Goal: Task Accomplishment & Management: Manage account settings

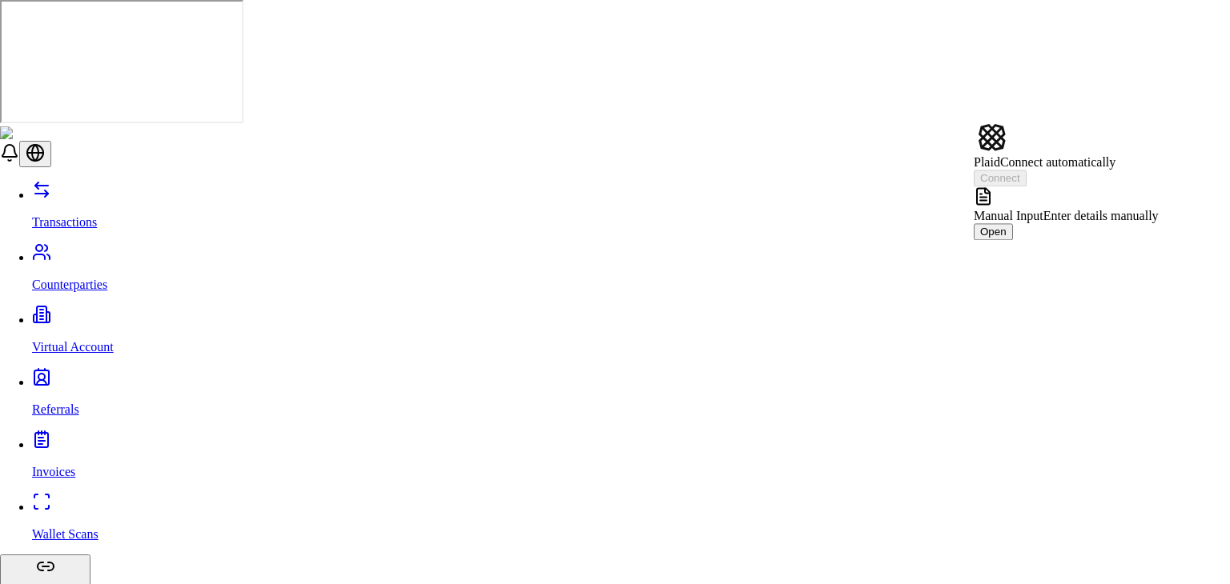
click at [1114, 189] on div "Manual Input Enter details manually" at bounding box center [1066, 205] width 185 height 37
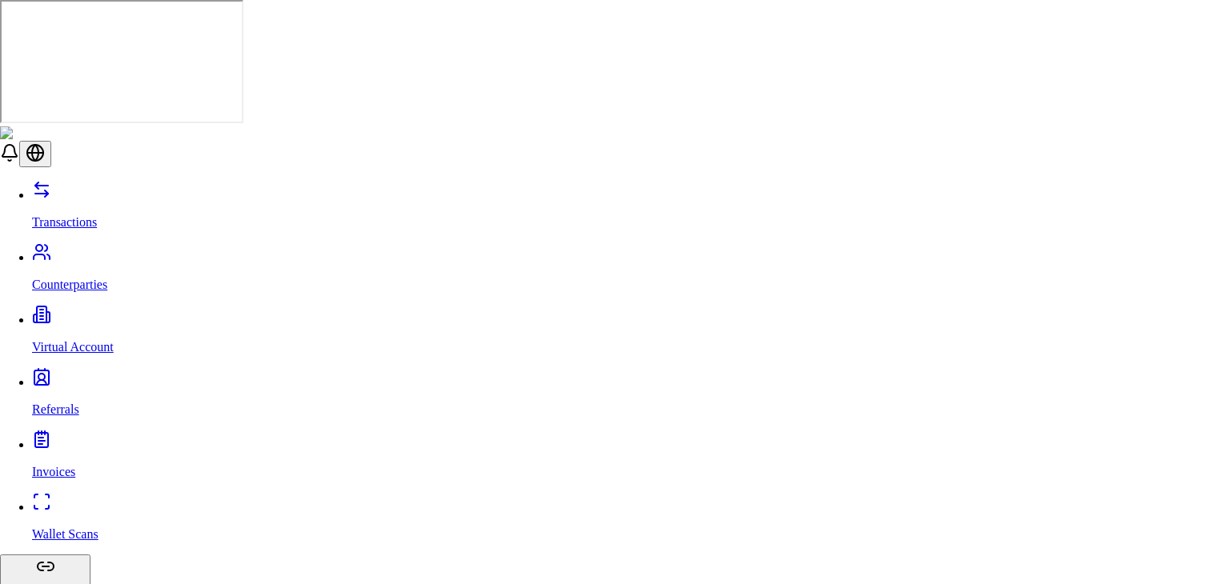
scroll to position [528, 0]
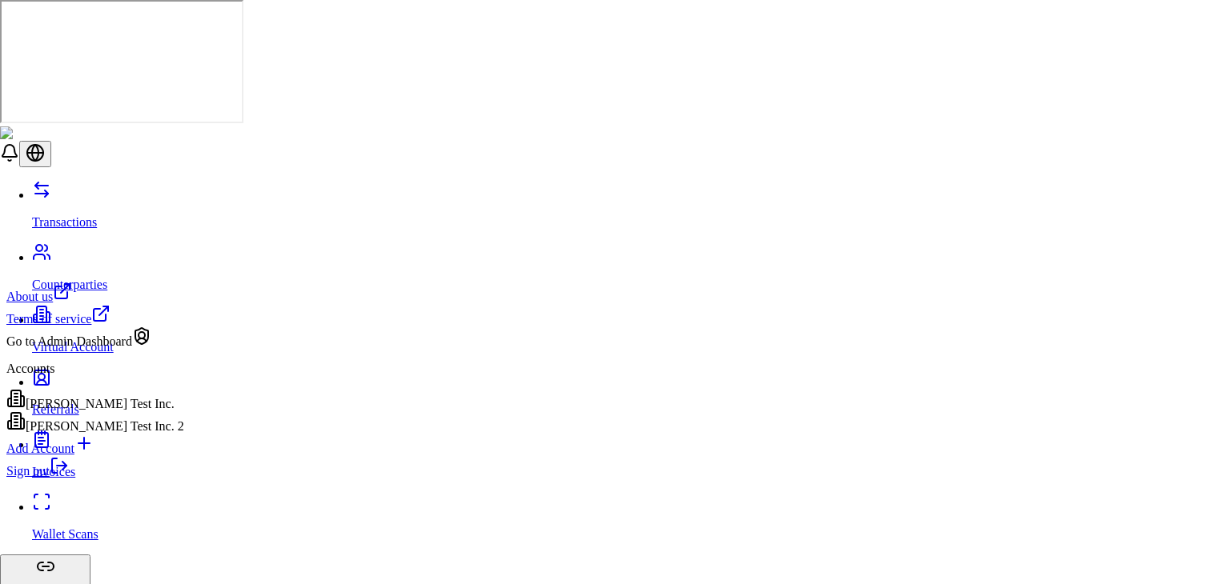
click at [69, 478] on link "Sign out" at bounding box center [37, 471] width 62 height 14
